Goal: Information Seeking & Learning: Check status

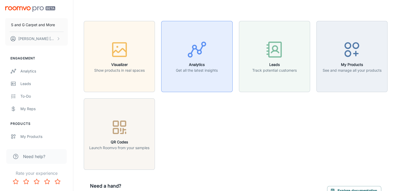
click at [186, 73] on p "Get all the latest insights" at bounding box center [197, 71] width 42 height 6
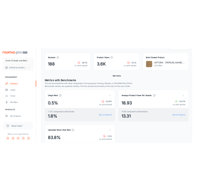
scroll to position [131, 0]
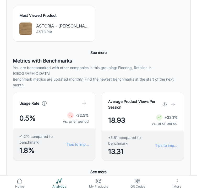
click at [92, 167] on button "See more" at bounding box center [98, 171] width 20 height 9
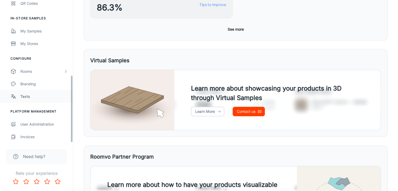
scroll to position [159, 0]
click at [45, 87] on link "Branding" at bounding box center [36, 84] width 73 height 13
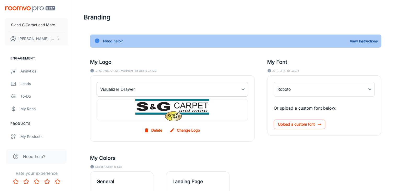
click at [244, 91] on body "S and G Carpet and More [PERSON_NAME] Engagement Analytics Leads To-do My Reps …" at bounding box center [199, 95] width 398 height 191
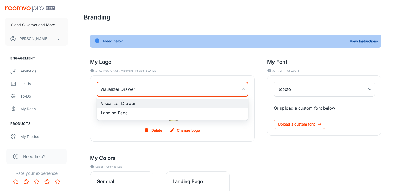
click at [258, 87] on div at bounding box center [201, 95] width 402 height 191
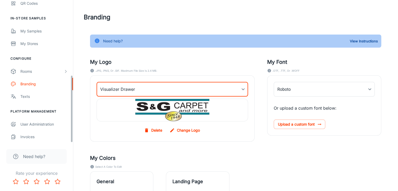
scroll to position [159, 0]
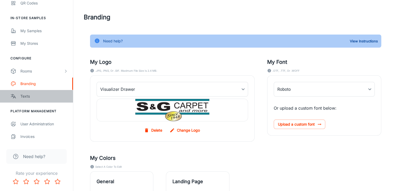
click at [31, 98] on div "Texts" at bounding box center [43, 97] width 47 height 6
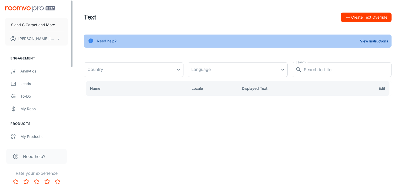
type input "[GEOGRAPHIC_DATA]"
type input "en-us"
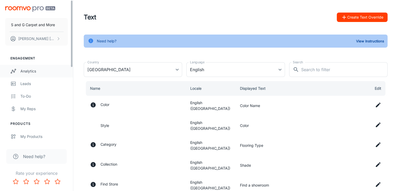
click at [37, 69] on div "Analytics" at bounding box center [43, 71] width 47 height 6
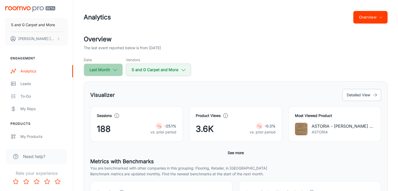
click at [113, 69] on icon "button" at bounding box center [115, 70] width 6 height 6
select select "8"
select select "2025"
select select "8"
select select "2025"
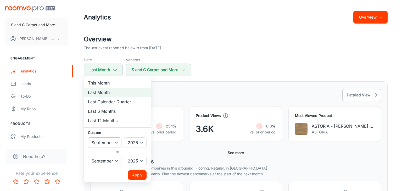
click at [114, 140] on select "January February March April May June July August September October November De…" at bounding box center [105, 143] width 34 height 10
select select "0"
click at [88, 138] on select "January February March April May June July August September October November De…" at bounding box center [105, 143] width 34 height 10
click at [110, 159] on select "January February March April May June July August September October November De…" at bounding box center [105, 161] width 34 height 10
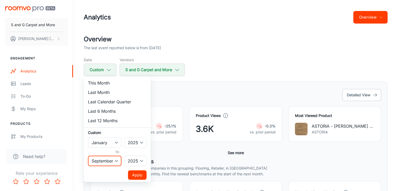
select select "0"
click at [88, 156] on select "January February March April May June July August September October November De…" at bounding box center [105, 161] width 34 height 10
drag, startPoint x: 134, startPoint y: 174, endPoint x: 136, endPoint y: 168, distance: 6.0
click at [135, 174] on button "Apply" at bounding box center [137, 175] width 19 height 9
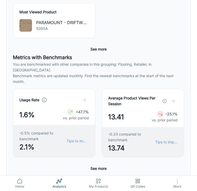
scroll to position [157, 0]
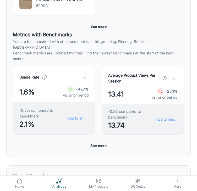
click at [94, 141] on button "See more" at bounding box center [98, 145] width 20 height 9
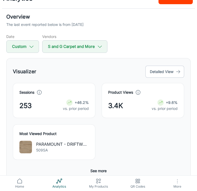
scroll to position [0, 0]
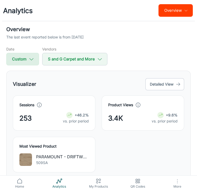
click at [34, 61] on icon "button" at bounding box center [32, 59] width 6 height 6
select select "2025"
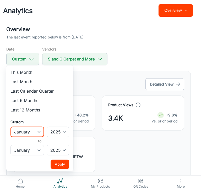
click at [43, 130] on select "January February March April May June July August September October November De…" at bounding box center [27, 132] width 34 height 10
select select "1"
click at [10, 127] on select "January February March April May June July August September October November De…" at bounding box center [27, 132] width 34 height 10
click at [31, 152] on select "January February March April May June July August September October November De…" at bounding box center [27, 150] width 34 height 10
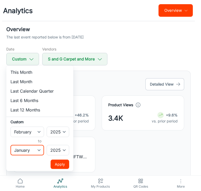
select select "1"
click at [10, 145] on select "January February March April May June July August September October November De…" at bounding box center [27, 150] width 34 height 10
click at [53, 161] on button "Apply" at bounding box center [60, 164] width 19 height 9
